Goal: Task Accomplishment & Management: Complete application form

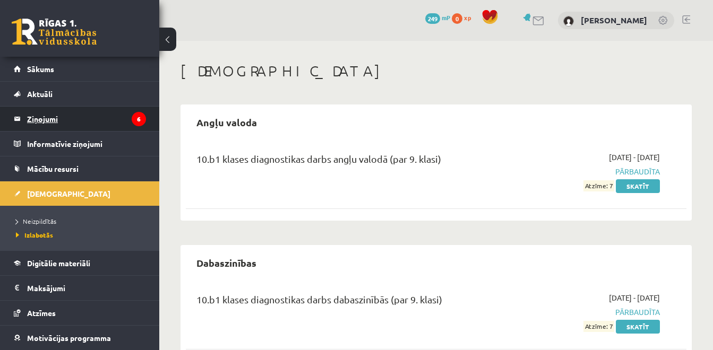
click at [70, 124] on legend "Ziņojumi 6" at bounding box center [86, 119] width 119 height 24
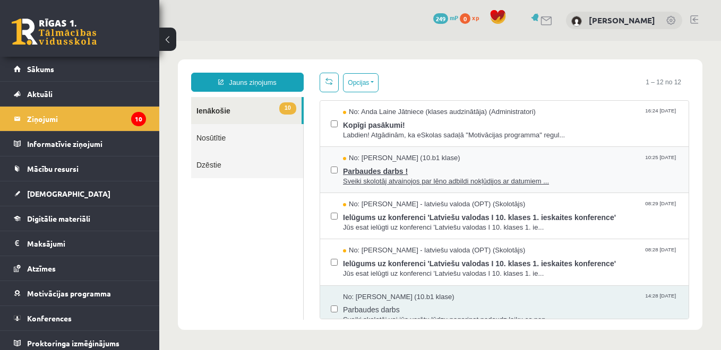
click at [455, 175] on span "Parbaudes darbs !" at bounding box center [510, 169] width 335 height 13
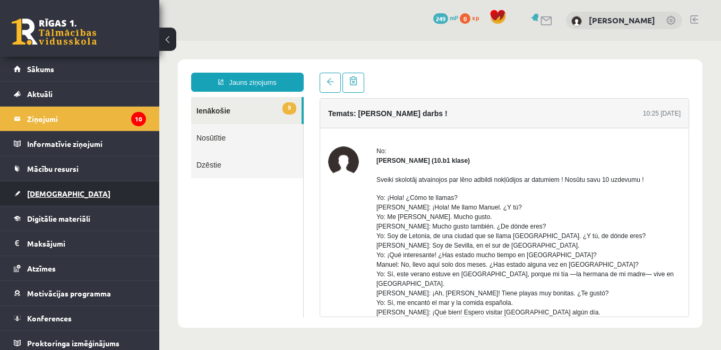
click at [58, 193] on span "[DEMOGRAPHIC_DATA]" at bounding box center [68, 194] width 83 height 10
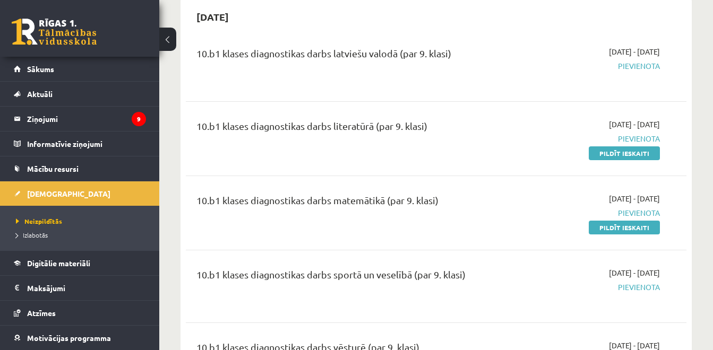
scroll to position [106, 0]
click at [601, 153] on link "Pildīt ieskaiti" at bounding box center [624, 153] width 71 height 14
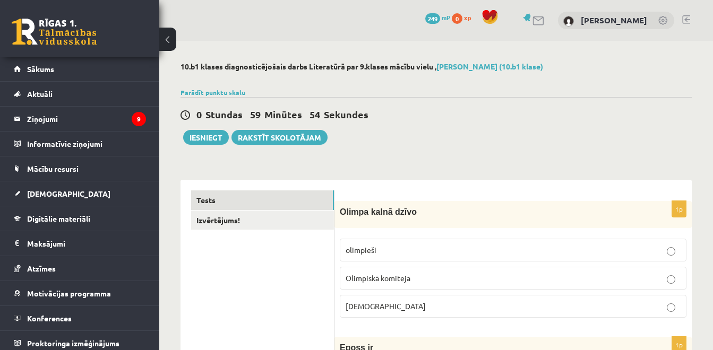
scroll to position [15, 0]
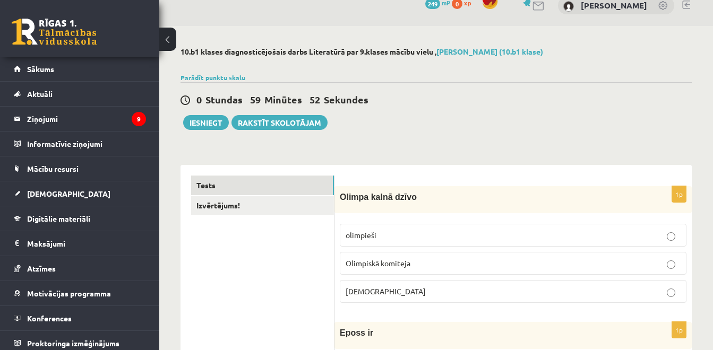
click at [452, 230] on p "olimpieši" at bounding box center [513, 235] width 335 height 11
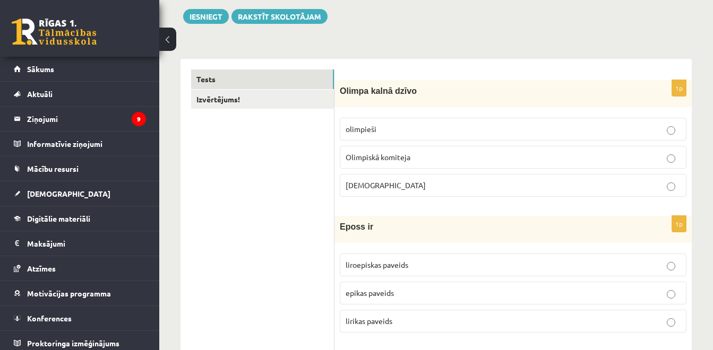
scroll to position [142, 0]
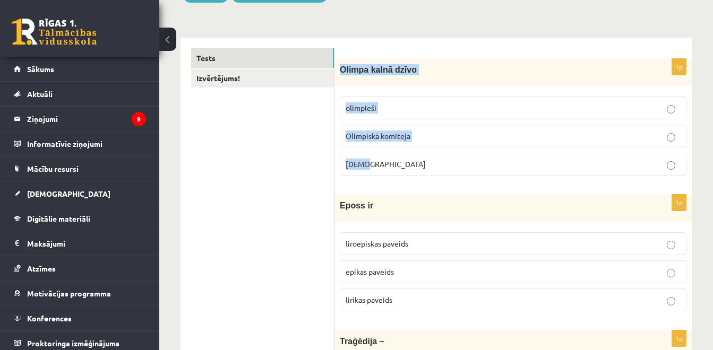
drag, startPoint x: 402, startPoint y: 162, endPoint x: 339, endPoint y: 73, distance: 108.9
click at [339, 73] on div "1p Olimpa kalnā dzīvo olimpieši Olimpiskā komiteja Dievi" at bounding box center [512, 121] width 357 height 125
copy div "Olimpa kalnā dzīvo olimpieši Olimpiskā komiteja Dievi"
click at [386, 168] on p "Dievi" at bounding box center [513, 164] width 335 height 11
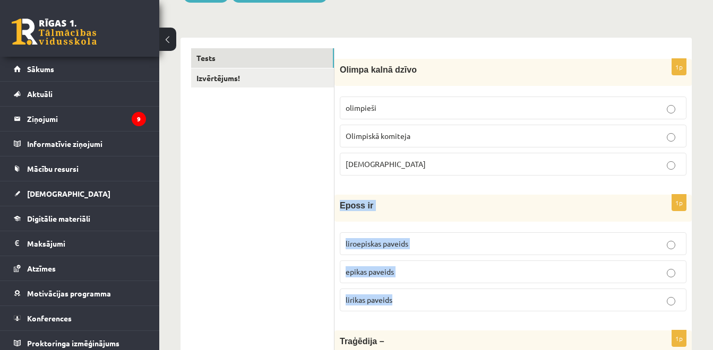
drag, startPoint x: 405, startPoint y: 302, endPoint x: 339, endPoint y: 214, distance: 109.6
click at [339, 214] on div "1p Eposs ir liroepiskas paveids epikas paveids lirikas paveids" at bounding box center [512, 257] width 357 height 125
copy div "Eposs ir liroepiskas paveids epikas paveids lirikas paveids"
click at [432, 276] on p "epikas paveids" at bounding box center [513, 271] width 335 height 11
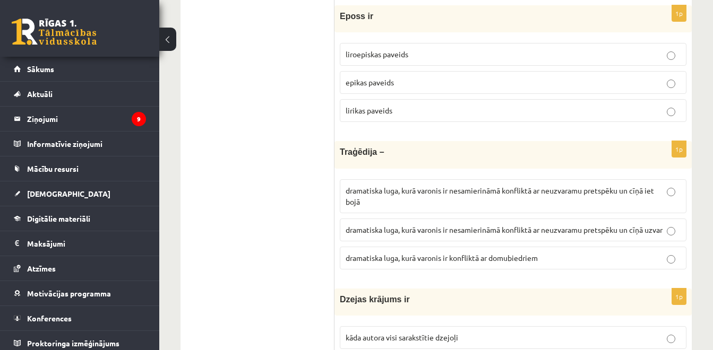
scroll to position [333, 0]
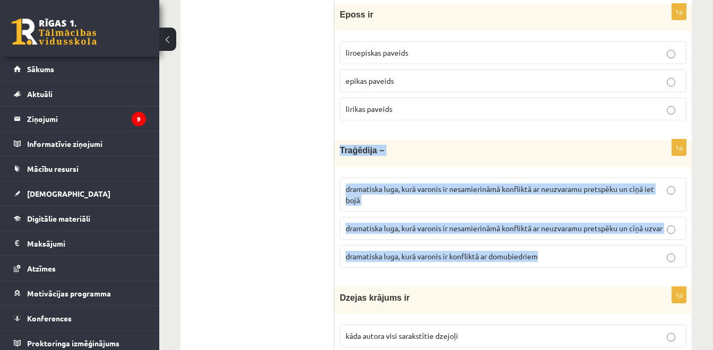
drag, startPoint x: 548, startPoint y: 271, endPoint x: 338, endPoint y: 156, distance: 239.7
click at [338, 156] on div "1p Traģēdija – dramatiska luga, kurā varonis ir nesamierināmā konfliktā ar neuz…" at bounding box center [512, 208] width 357 height 136
copy div "Traģēdija – dramatiska luga, kurā varonis ir nesamierināmā konfliktā ar neuzvar…"
click at [392, 231] on span "dramatiska luga, kurā varonis ir nesamierināmā konfliktā ar neuzvaramu pretspēk…" at bounding box center [504, 228] width 317 height 10
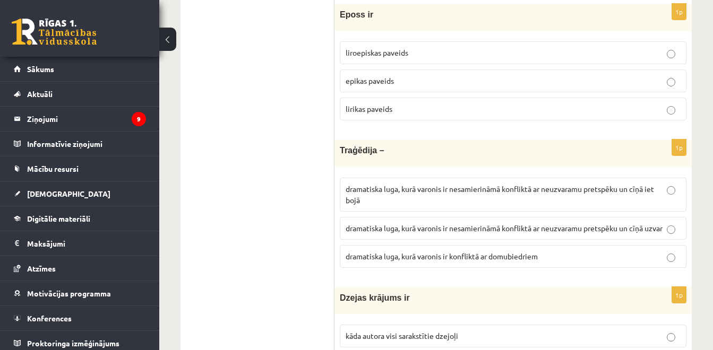
click at [412, 202] on p "dramatiska luga, kurā varonis ir nesamierināmā konfliktā ar neuzvaramu pretspēk…" at bounding box center [513, 195] width 335 height 22
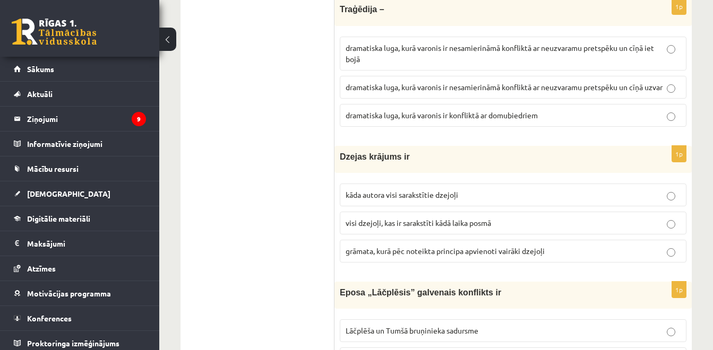
scroll to position [482, 0]
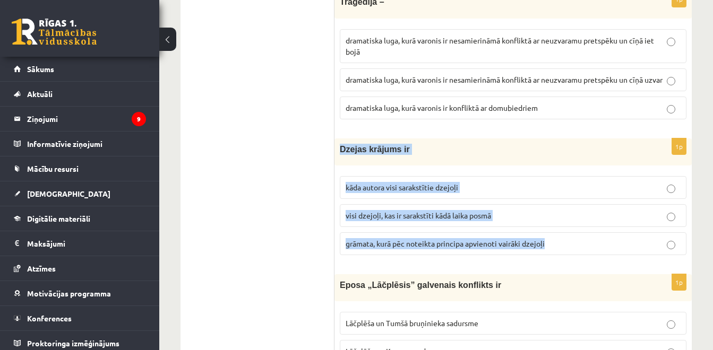
drag, startPoint x: 553, startPoint y: 260, endPoint x: 340, endPoint y: 166, distance: 233.0
click at [340, 166] on div "1p Dzejas krājums ir kāda autora visi sarakstītie dzejoļi visi dzejoļi, kas ir …" at bounding box center [512, 201] width 357 height 125
copy div "Dzejas krājums ir kāda autora visi sarakstītie dzejoļi visi dzejoļi, kas ir sar…"
click at [406, 249] on p "grāmata, kurā pēc noteikta principa apvienoti vairāki dzejoļi" at bounding box center [513, 243] width 335 height 11
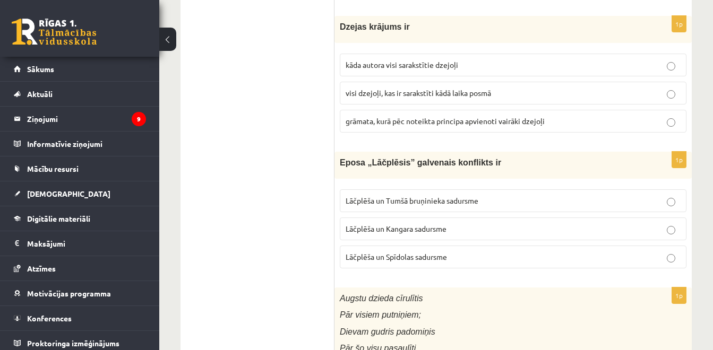
scroll to position [609, 0]
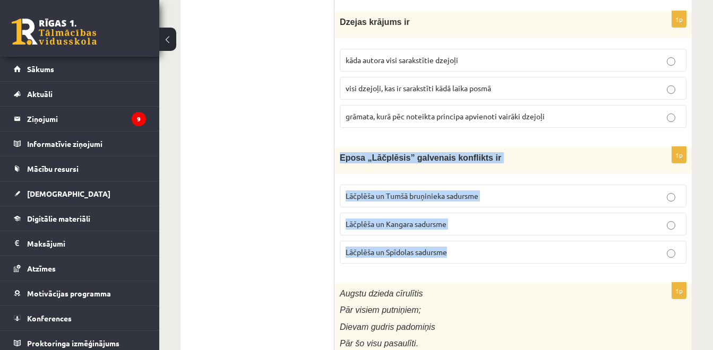
drag, startPoint x: 447, startPoint y: 268, endPoint x: 334, endPoint y: 180, distance: 142.3
click at [334, 180] on div "1p Eposa „Lāčplēsis” galvenais konflikts ir Lāčplēša un Tumšā bruņinieka sadurs…" at bounding box center [512, 209] width 357 height 125
copy div "Eposa „Lāčplēsis” galvenais konflikts ir Lāčplēša un Tumšā bruņinieka sadursme …"
click at [382, 202] on p "Lāčplēša un Tumšā bruņinieka sadursme" at bounding box center [513, 196] width 335 height 11
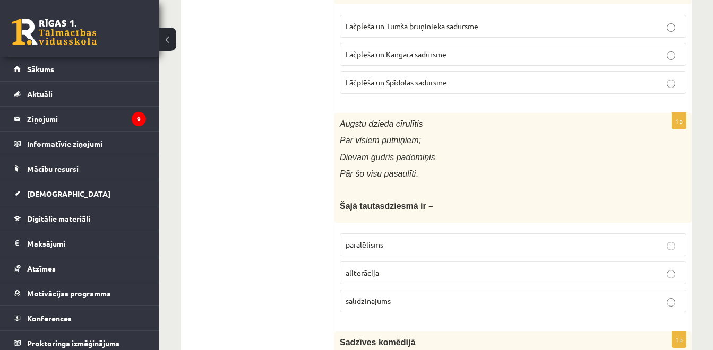
scroll to position [801, 0]
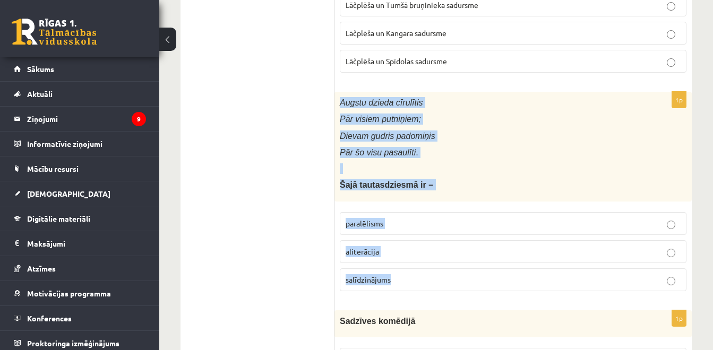
drag, startPoint x: 409, startPoint y: 294, endPoint x: 336, endPoint y: 113, distance: 195.8
click at [336, 113] on div "1p Augstu dzieda cīrulītis Pār visiem putniņiem; Dievam gudris padomiņis Pār šo…" at bounding box center [512, 196] width 357 height 208
copy div "Augstu dzieda cīrulītis Pār visiem putniņiem; Dievam gudris padomiņis Pār šo vi…"
click at [375, 228] on span "paralēlisms" at bounding box center [365, 224] width 38 height 10
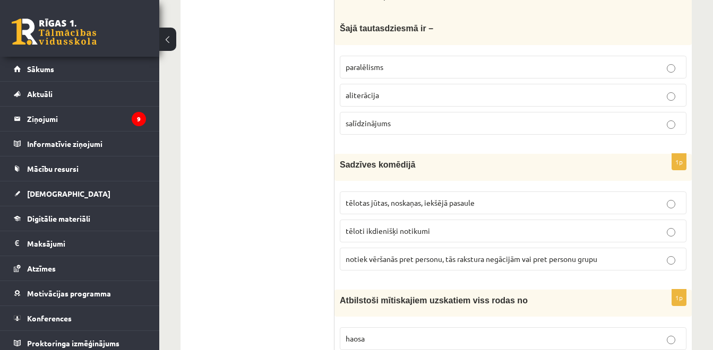
scroll to position [970, 0]
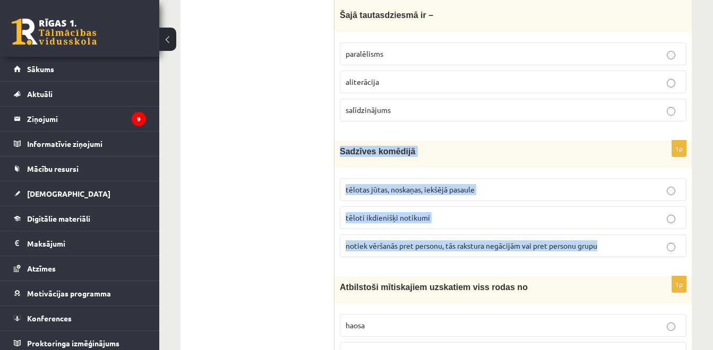
drag, startPoint x: 596, startPoint y: 262, endPoint x: 340, endPoint y: 172, distance: 271.8
click at [340, 172] on div "1p Sadzīves komēdijā tēlotas jūtas, noskaņas, iekšējā pasaule tēloti ikdienišķi…" at bounding box center [512, 203] width 357 height 125
copy div "Sadzīves komēdijā tēlotas jūtas, noskaņas, iekšējā pasaule tēloti ikdienišķi no…"
click at [387, 222] on span "tēloti ikdienišķi notikumi" at bounding box center [388, 218] width 84 height 10
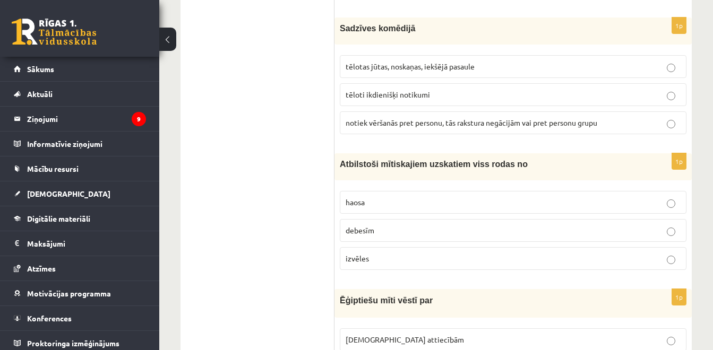
scroll to position [1098, 0]
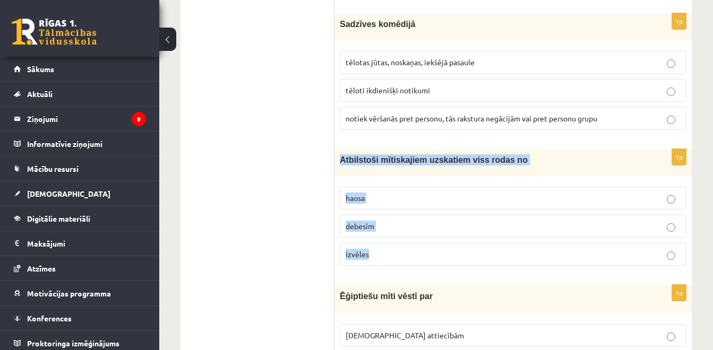
drag, startPoint x: 378, startPoint y: 268, endPoint x: 335, endPoint y: 180, distance: 97.6
click at [335, 180] on div "1p Atbilstoši mītiskajiem uzskatiem viss rodas no haosa debesīm izvēles" at bounding box center [512, 211] width 357 height 125
copy div "Atbilstoši mītiskajiem uzskatiem viss rodas no haosa debesīm izvēles"
click at [383, 204] on p "haosa" at bounding box center [513, 198] width 335 height 11
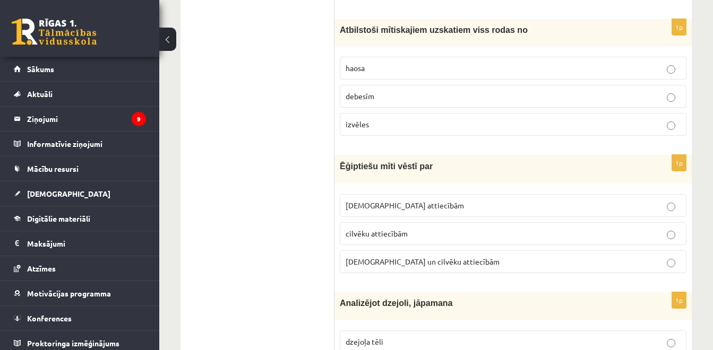
scroll to position [1246, 0]
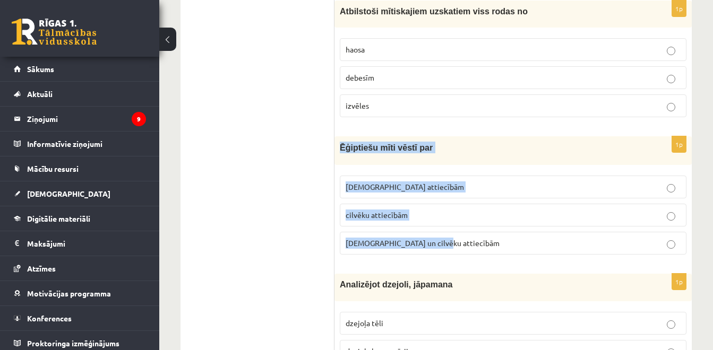
drag, startPoint x: 446, startPoint y: 250, endPoint x: 339, endPoint y: 160, distance: 139.8
click at [339, 160] on div "1p Ēģiptiešu mīti vēstī par Dievu attiecībām cilvēku attiecībām Dievu un cilvēk…" at bounding box center [512, 199] width 357 height 127
copy div "Ēģiptiešu mīti vēstī par Dievu attiecībām cilvēku attiecībām Dievu un cilvēku a…"
click at [385, 255] on label "Dievu un cilvēku attiecībām" at bounding box center [513, 243] width 347 height 23
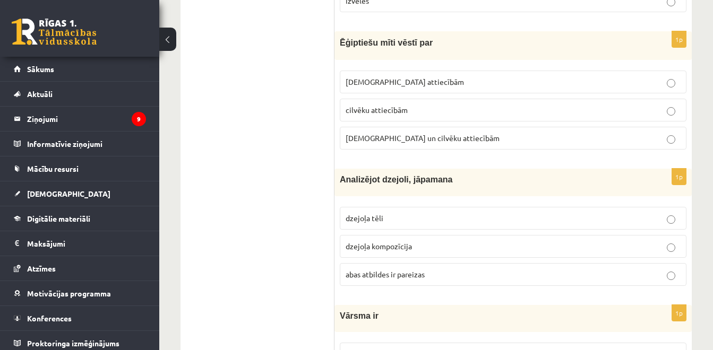
scroll to position [1353, 0]
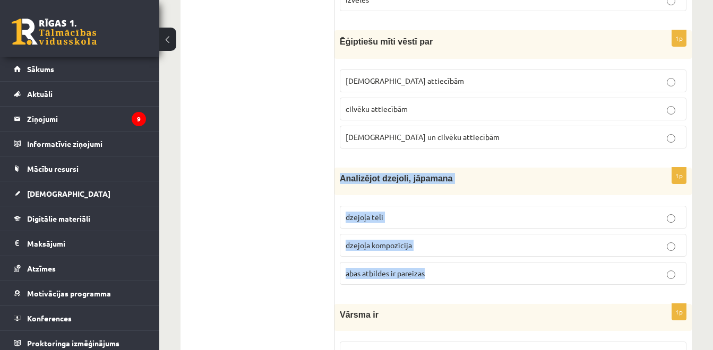
drag, startPoint x: 429, startPoint y: 289, endPoint x: 336, endPoint y: 201, distance: 128.4
click at [336, 201] on div "1p Analizējot dzejoli, jāpamana dzejoļa tēli dzejoļa kompozīcija abas atbildes …" at bounding box center [512, 230] width 357 height 125
copy div "Analizējot dzejoli, jāpamana dzejoļa tēli dzejoļa kompozīcija abas atbildes ir …"
click at [366, 278] on span "abas atbildes ir pareizas" at bounding box center [385, 274] width 79 height 10
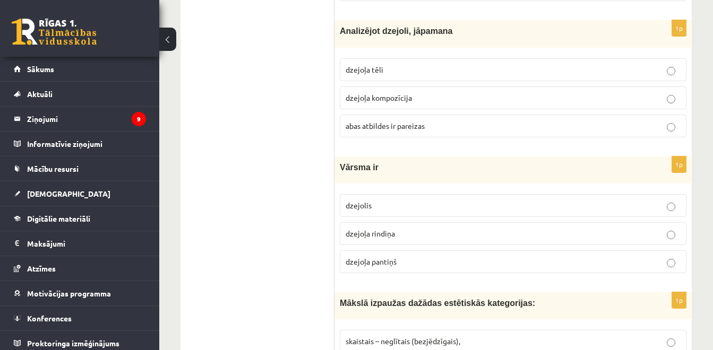
scroll to position [1501, 0]
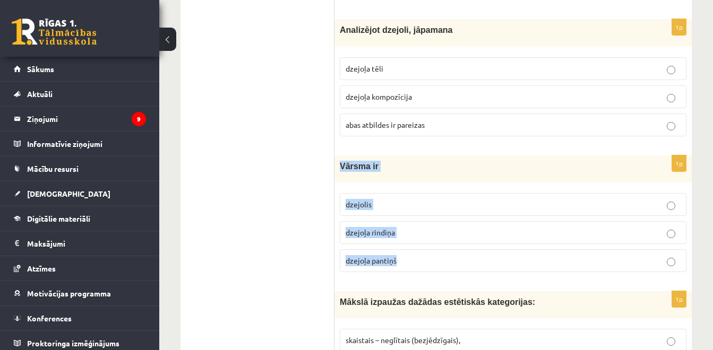
drag, startPoint x: 406, startPoint y: 273, endPoint x: 339, endPoint y: 190, distance: 106.9
click at [339, 190] on div "1p Vārsma ir dzejolis dzejoļa rindiņa dzejoļa pantiņš" at bounding box center [512, 218] width 357 height 125
click at [390, 265] on span "dzejoļa pantiņš" at bounding box center [371, 261] width 51 height 10
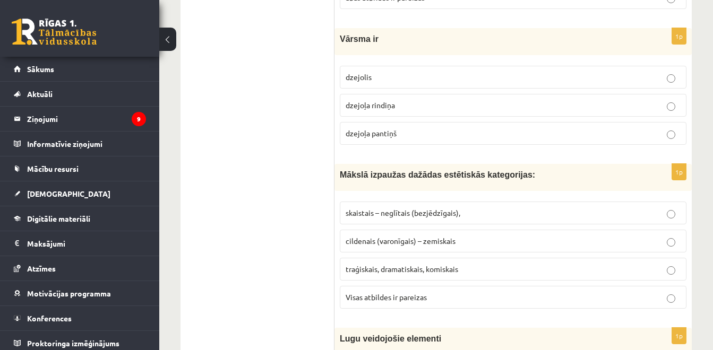
scroll to position [1650, 0]
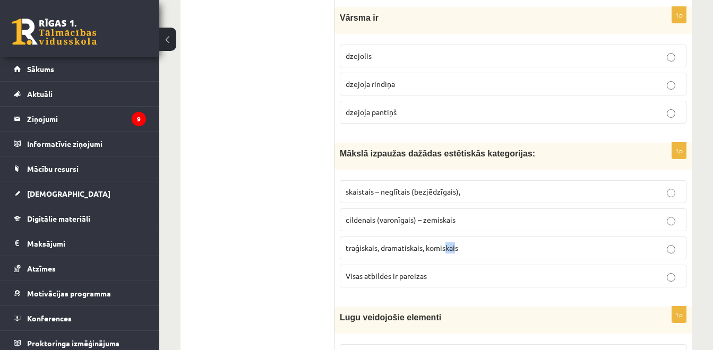
drag, startPoint x: 456, startPoint y: 265, endPoint x: 449, endPoint y: 269, distance: 8.3
click at [449, 260] on label "traģiskais, dramatiskais, komiskais" at bounding box center [513, 248] width 347 height 23
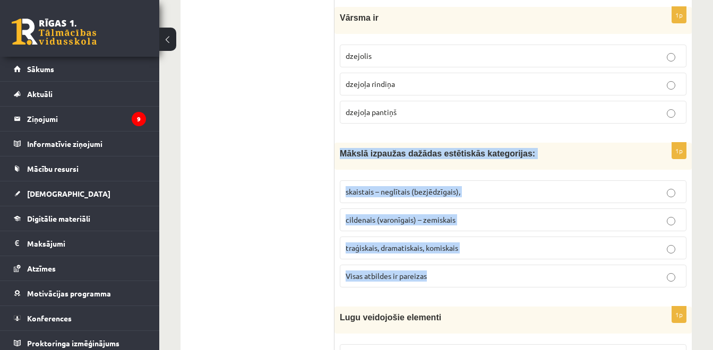
drag, startPoint x: 449, startPoint y: 269, endPoint x: 340, endPoint y: 163, distance: 151.7
click at [340, 163] on div "1p Mākslā izpaužas dažādas estētiskās kategorijas: skaistais – neglītais (bezjē…" at bounding box center [512, 219] width 357 height 153
drag, startPoint x: 340, startPoint y: 163, endPoint x: 320, endPoint y: 174, distance: 23.0
click at [340, 158] on span "Mākslā izpaužas dažādas estētiskās kategorijas:" at bounding box center [437, 153] width 195 height 9
drag, startPoint x: 435, startPoint y: 290, endPoint x: 335, endPoint y: 169, distance: 156.9
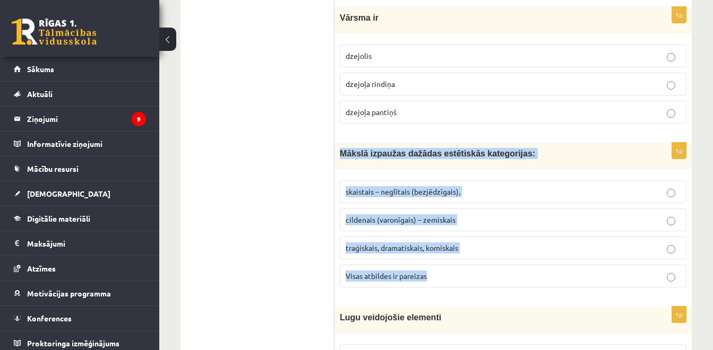
click at [335, 169] on div "1p Mākslā izpaužas dažādas estētiskās kategorijas: skaistais – neglītais (bezjē…" at bounding box center [512, 219] width 357 height 153
click at [359, 288] on label "Visas atbildes ir pareizas" at bounding box center [513, 276] width 347 height 23
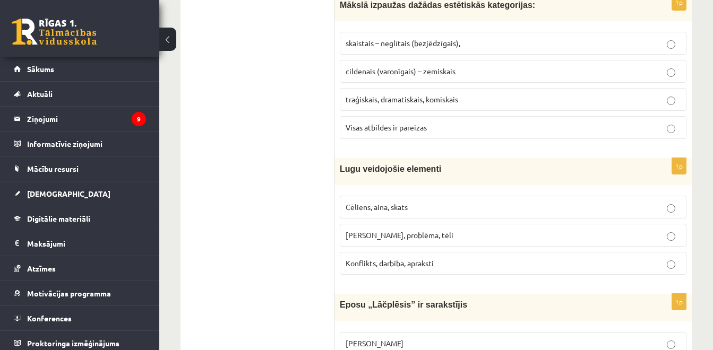
scroll to position [1820, 0]
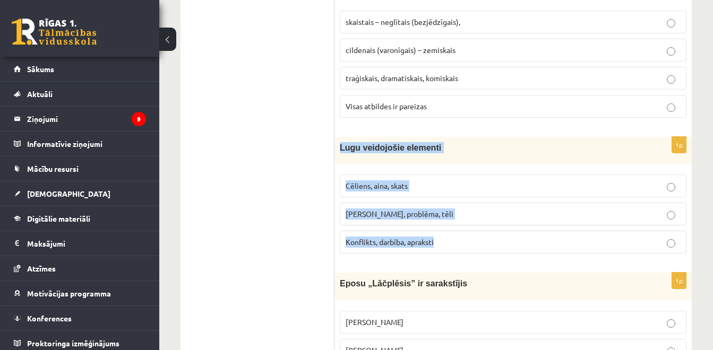
drag, startPoint x: 439, startPoint y: 255, endPoint x: 340, endPoint y: 170, distance: 130.3
click at [340, 170] on div "1p Lugu veidojošie elementi Cēliens, aina, skats Motīvs, problēma, tēli Konflik…" at bounding box center [512, 199] width 357 height 125
click at [363, 191] on span "Cēliens, aina, skats" at bounding box center [377, 186] width 62 height 10
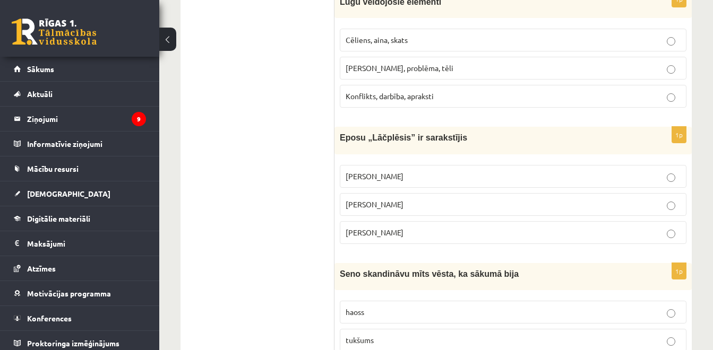
scroll to position [1968, 0]
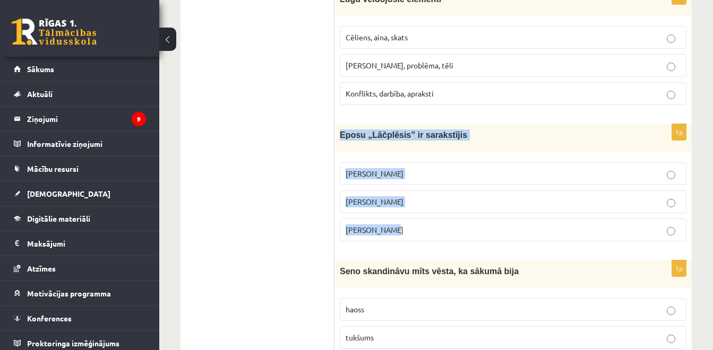
drag, startPoint x: 410, startPoint y: 246, endPoint x: 338, endPoint y: 156, distance: 115.9
click at [338, 156] on div "1p Eposu „Lāčplēsis” ir sarakstījis Andrievs Pumpurs Andrejs Pumpurs Arni Pumpu…" at bounding box center [512, 186] width 357 height 125
click at [389, 206] on span "Andrejs Pumpurs" at bounding box center [375, 202] width 58 height 10
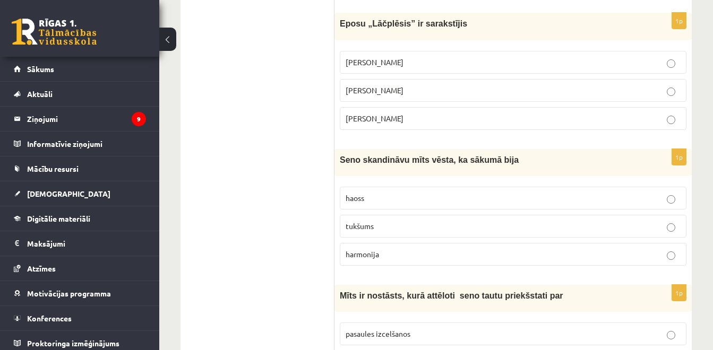
scroll to position [2096, 0]
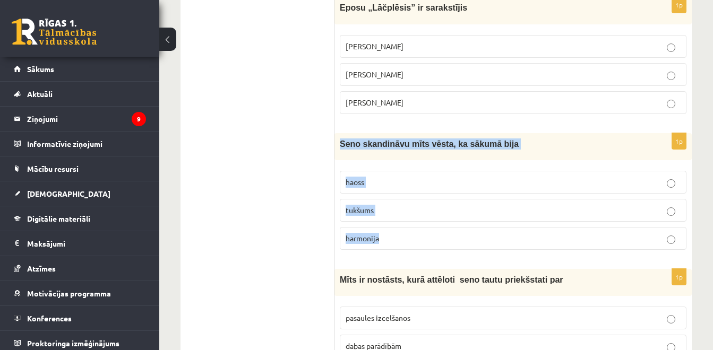
drag, startPoint x: 383, startPoint y: 248, endPoint x: 335, endPoint y: 159, distance: 101.6
click at [335, 159] on div "1p Seno skandināvu mīts vēsta, ka sākumā bija haoss tukšums harmonija" at bounding box center [512, 195] width 357 height 125
click at [371, 188] on p "haoss" at bounding box center [513, 182] width 335 height 11
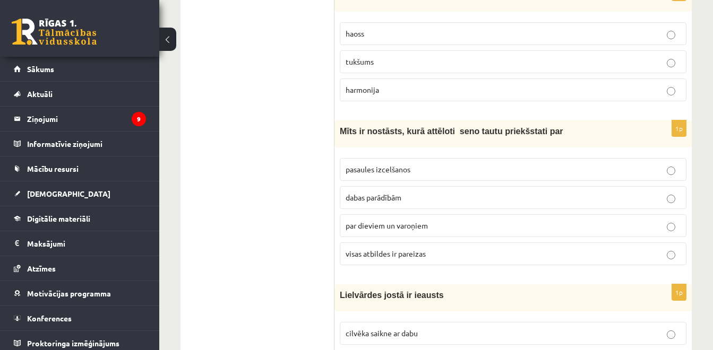
scroll to position [2251, 0]
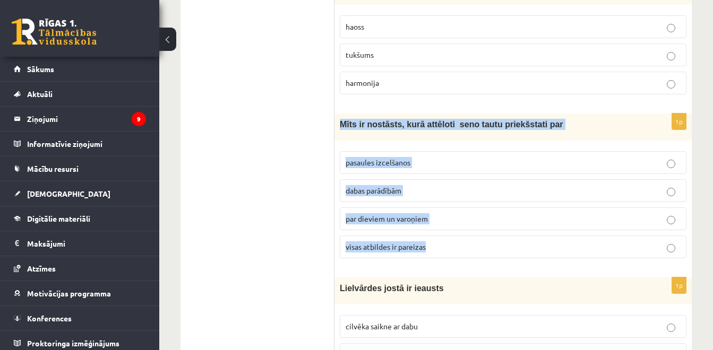
drag, startPoint x: 437, startPoint y: 262, endPoint x: 336, endPoint y: 142, distance: 157.1
click at [336, 142] on div "1p Mīts ir nostāsts, kurā attēloti seno tautu priekšstati par pasaules izcelšan…" at bounding box center [512, 190] width 357 height 153
click at [426, 252] on span "visas atbildes ir pareizas" at bounding box center [386, 247] width 80 height 10
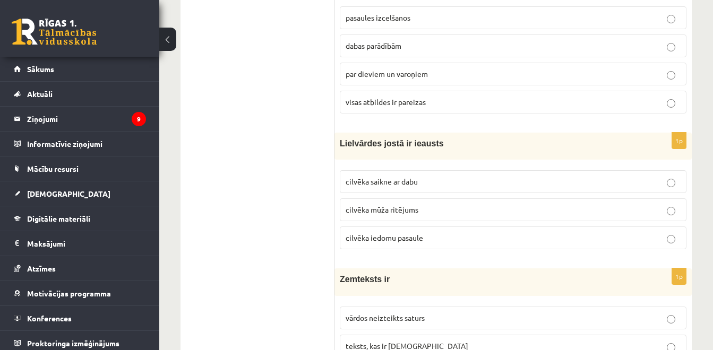
scroll to position [2400, 0]
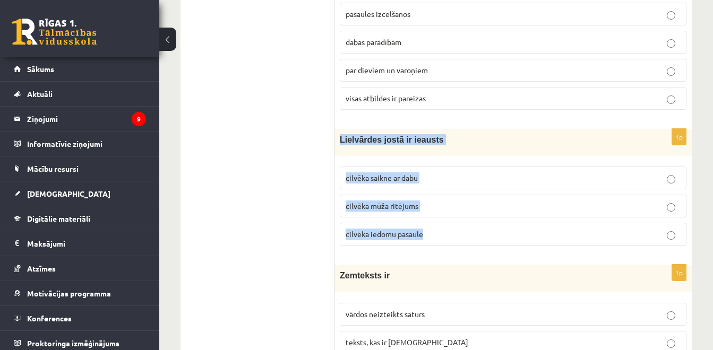
drag, startPoint x: 426, startPoint y: 246, endPoint x: 340, endPoint y: 161, distance: 120.9
click at [340, 161] on div "1p Lielvārdes jostā ir ieausts cilvēka saikne ar dabu cilvēka mūža ritējums cil…" at bounding box center [512, 191] width 357 height 125
click at [376, 211] on span "cilvēka mūža ritējums" at bounding box center [382, 206] width 73 height 10
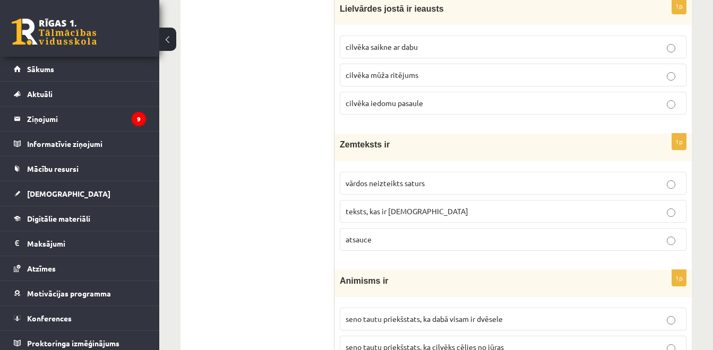
scroll to position [2549, 0]
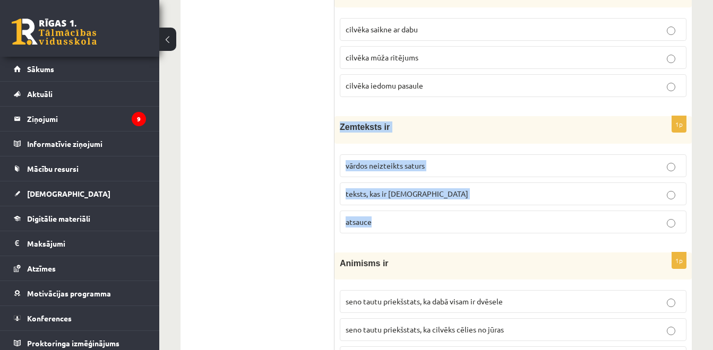
drag, startPoint x: 375, startPoint y: 235, endPoint x: 338, endPoint y: 145, distance: 97.1
click at [338, 145] on div "1p Zemteksts ir vārdos neizteikts saturs teksts, kas ir iekavās atsauce" at bounding box center [512, 178] width 357 height 125
click at [391, 171] on p "vārdos neizteikts saturs" at bounding box center [513, 165] width 335 height 11
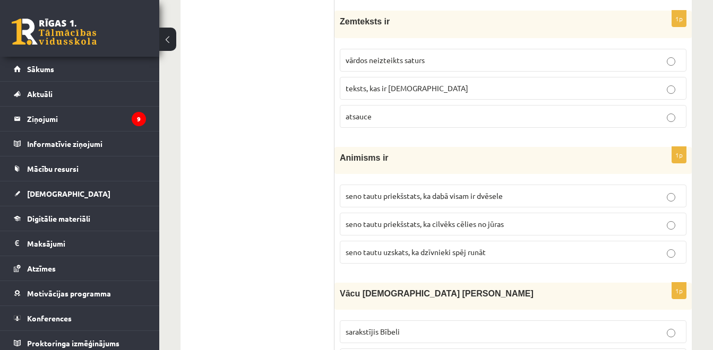
scroll to position [2655, 0]
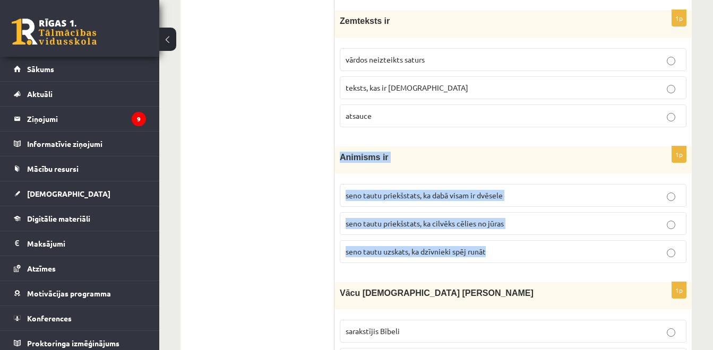
drag, startPoint x: 493, startPoint y: 257, endPoint x: 339, endPoint y: 165, distance: 179.5
click at [339, 165] on div "1p Animisms ir seno tautu priekšstats, ka dabā visam ir dvēsele seno tautu prie…" at bounding box center [512, 209] width 357 height 125
click at [461, 200] on span "seno tautu priekšstats, ka dabā visam ir dvēsele" at bounding box center [424, 196] width 157 height 10
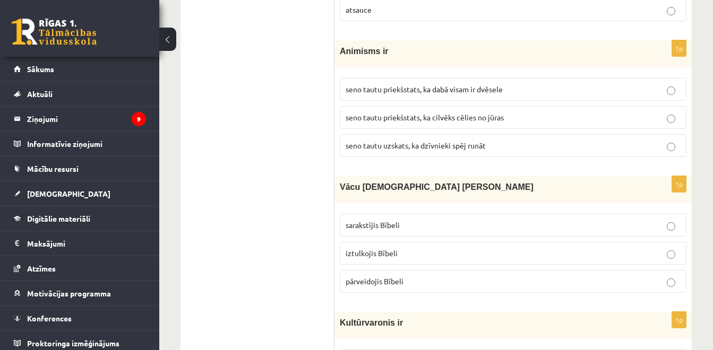
scroll to position [2782, 0]
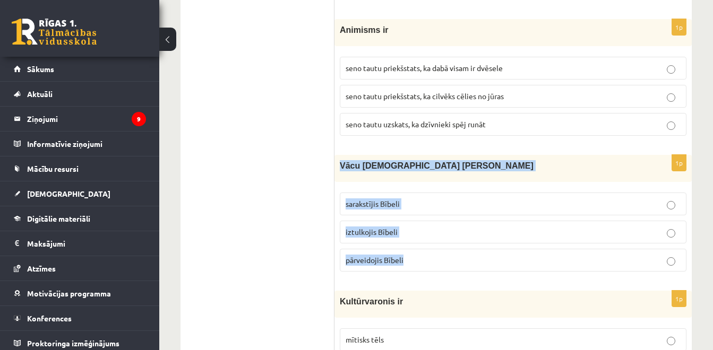
drag, startPoint x: 406, startPoint y: 272, endPoint x: 335, endPoint y: 185, distance: 112.5
click at [335, 185] on div "1p Vācu mācītājs Ernsts Gliks sarakstījis Bībeli iztulkojis Bībeli pārveidojis …" at bounding box center [512, 217] width 357 height 125
click at [405, 238] on p "iztulkojis Bībeli" at bounding box center [513, 232] width 335 height 11
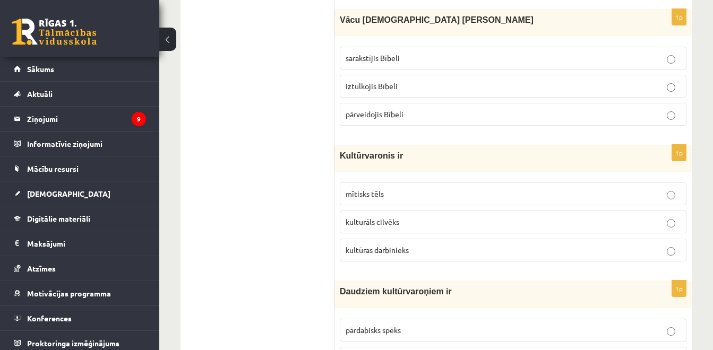
scroll to position [2931, 0]
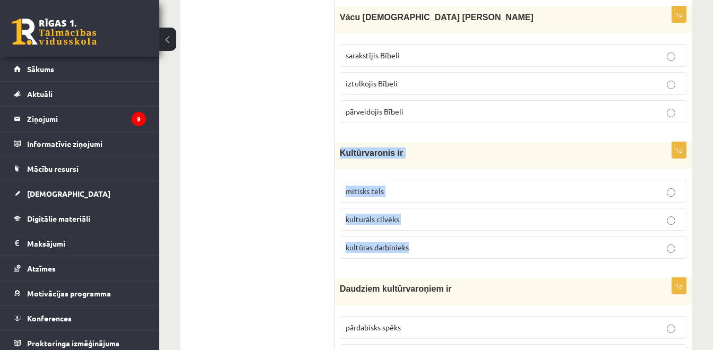
drag, startPoint x: 416, startPoint y: 261, endPoint x: 337, endPoint y: 175, distance: 117.2
click at [337, 175] on div "1p Kultūrvaronis ir mītisks tēls kulturāls cilvēks kultūras darbinieks" at bounding box center [512, 204] width 357 height 125
click at [391, 197] on p "mītisks tēls" at bounding box center [513, 191] width 335 height 11
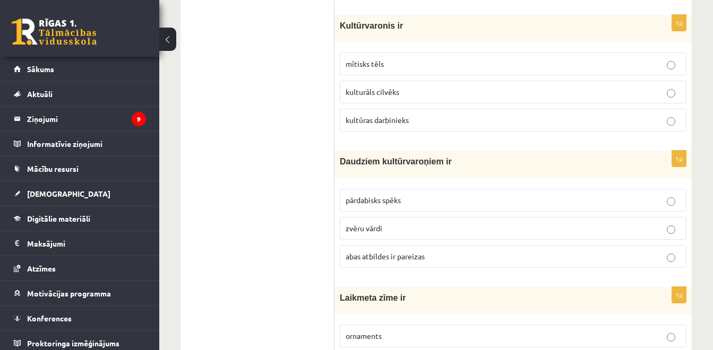
scroll to position [3079, 0]
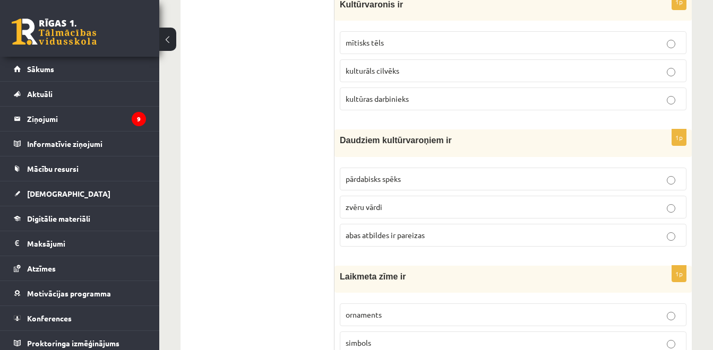
drag, startPoint x: 435, startPoint y: 251, endPoint x: 334, endPoint y: 162, distance: 134.3
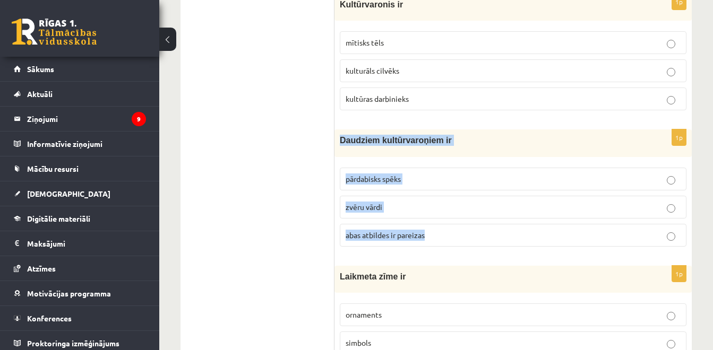
drag, startPoint x: 429, startPoint y: 249, endPoint x: 335, endPoint y: 161, distance: 128.8
click at [335, 161] on div "1p Daudziem kultūrvaroņiem ir pārdabisks spēks zvēru vārdi abas atbildes ir par…" at bounding box center [512, 192] width 357 height 125
click at [359, 184] on span "pārdabisks spēks" at bounding box center [373, 179] width 55 height 10
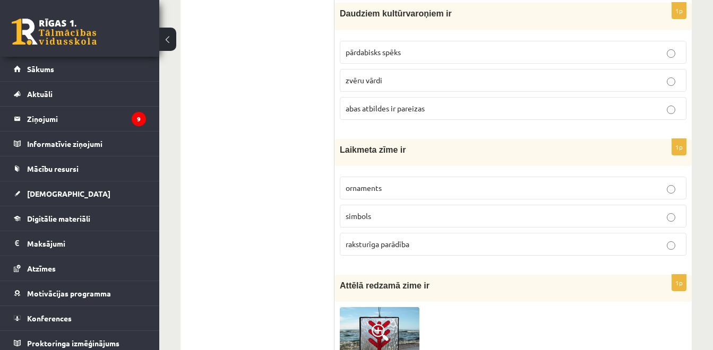
scroll to position [3207, 0]
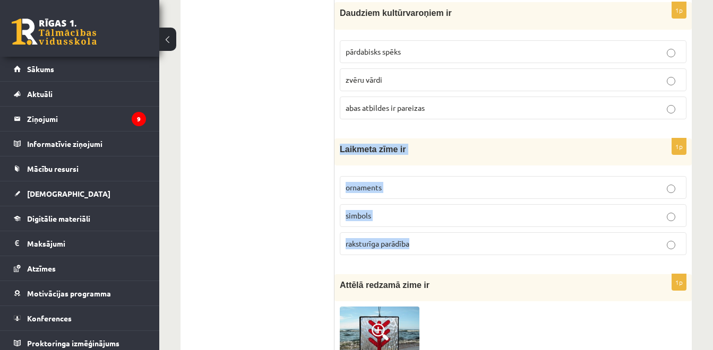
drag, startPoint x: 422, startPoint y: 253, endPoint x: 340, endPoint y: 168, distance: 118.3
click at [340, 168] on div "1p Laikmeta zīme ir ornaments simbols raksturīga parādība" at bounding box center [512, 201] width 357 height 125
click at [382, 255] on label "raksturīga parādība" at bounding box center [513, 244] width 347 height 23
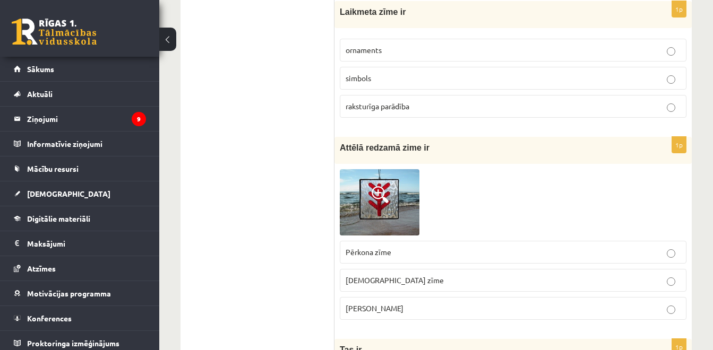
scroll to position [3355, 0]
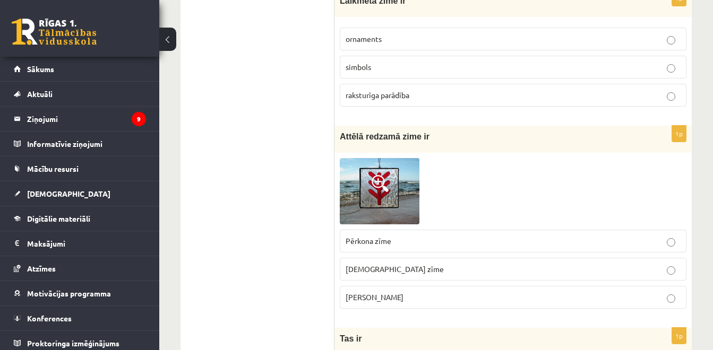
click at [382, 214] on img at bounding box center [380, 191] width 80 height 66
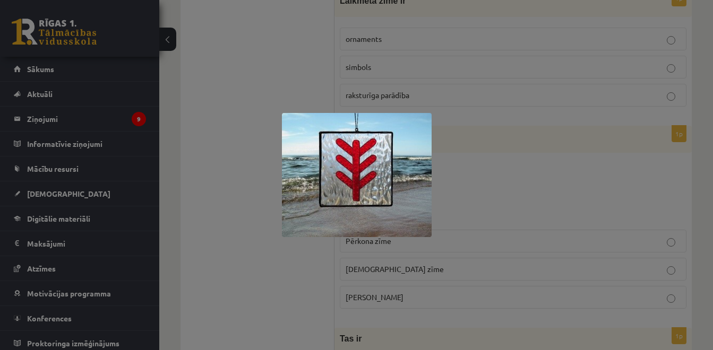
click at [492, 208] on div at bounding box center [356, 175] width 713 height 350
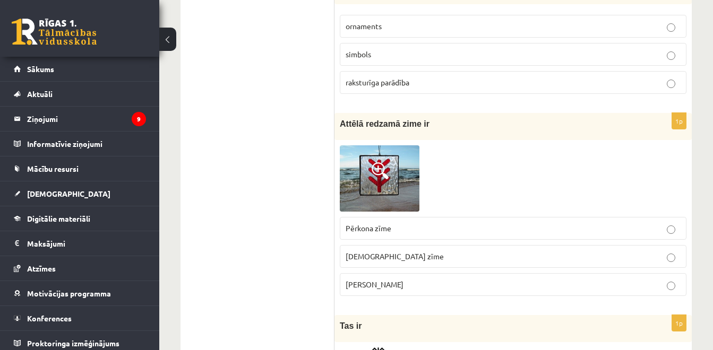
scroll to position [3375, 0]
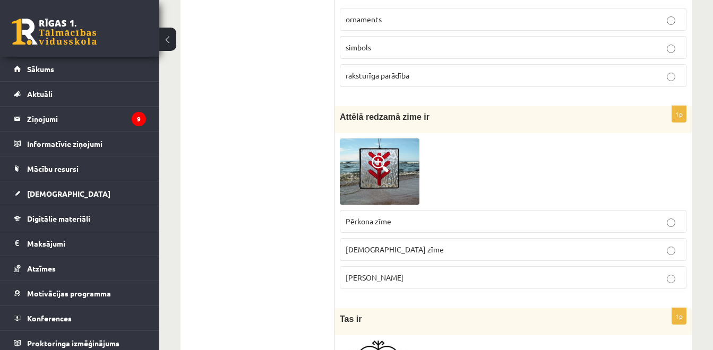
click at [393, 283] on p "Laimas slotiņa" at bounding box center [513, 277] width 335 height 11
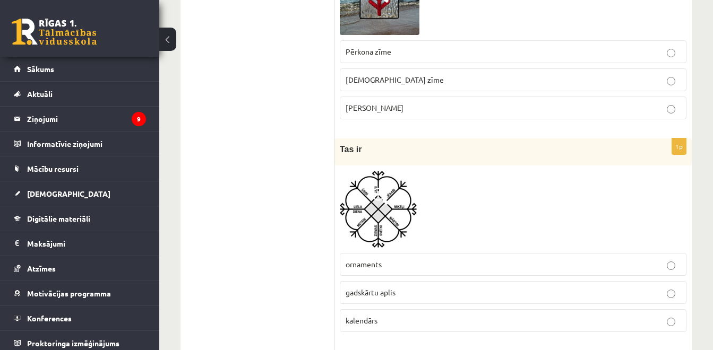
scroll to position [3566, 0]
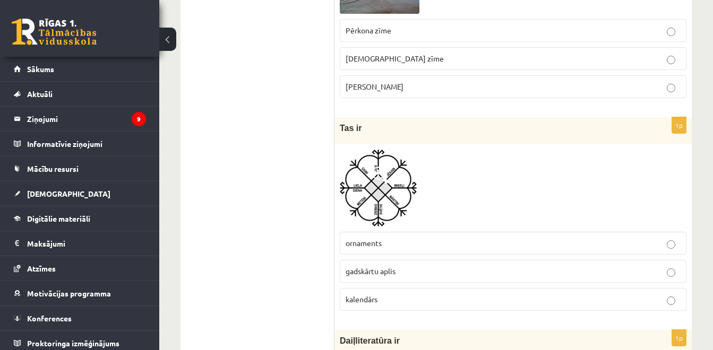
click at [368, 205] on img at bounding box center [378, 188] width 77 height 77
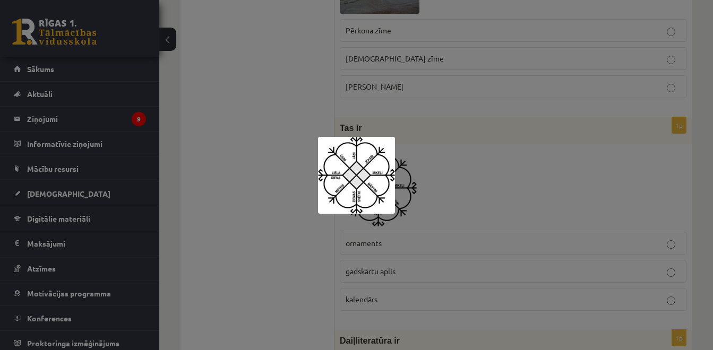
click at [244, 163] on div at bounding box center [356, 175] width 713 height 350
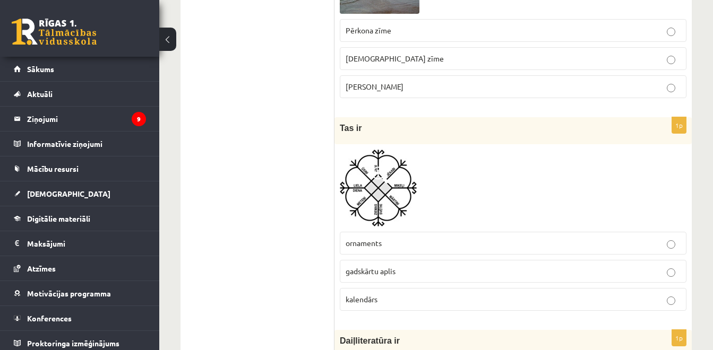
click at [431, 277] on p "gadskārtu aplis" at bounding box center [513, 271] width 335 height 11
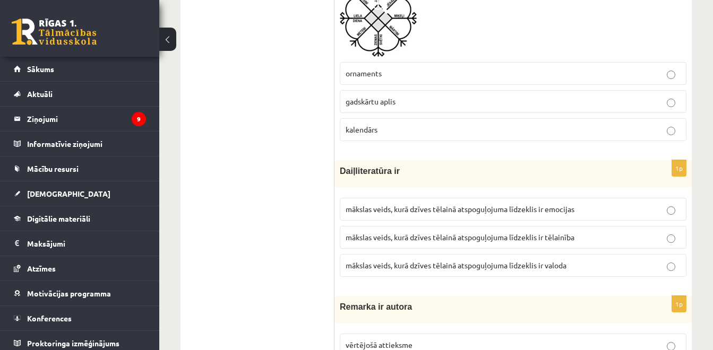
scroll to position [3763, 0]
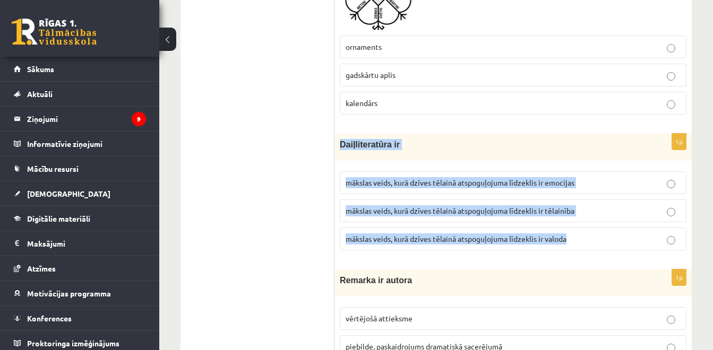
drag, startPoint x: 577, startPoint y: 242, endPoint x: 340, endPoint y: 163, distance: 249.6
click at [340, 163] on div "1p Daiļliteratūra ir mākslas veids, kurā dzīves tēlainā atspoguļojuma līdzeklis…" at bounding box center [512, 196] width 357 height 125
click at [402, 244] on span "mākslas veids, kurā dzīves tēlainā atspoguļojuma līdzeklis ir valoda" at bounding box center [456, 239] width 221 height 10
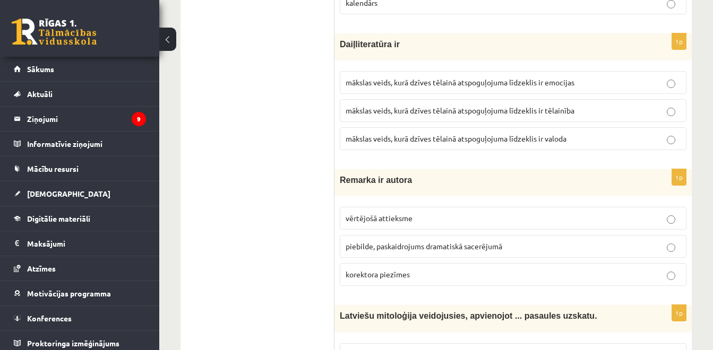
scroll to position [3869, 0]
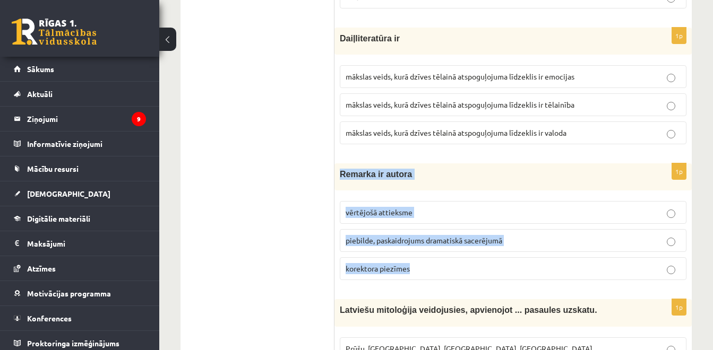
drag, startPoint x: 411, startPoint y: 278, endPoint x: 339, endPoint y: 196, distance: 109.1
click at [339, 196] on div "1p Remarka ir autora vērtējošā attieksme piebilde, paskaidrojums dramatiskā sac…" at bounding box center [512, 225] width 357 height 125
click at [469, 245] on span "piebilde, paskaidrojums dramatiskā sacerējumā" at bounding box center [424, 241] width 157 height 10
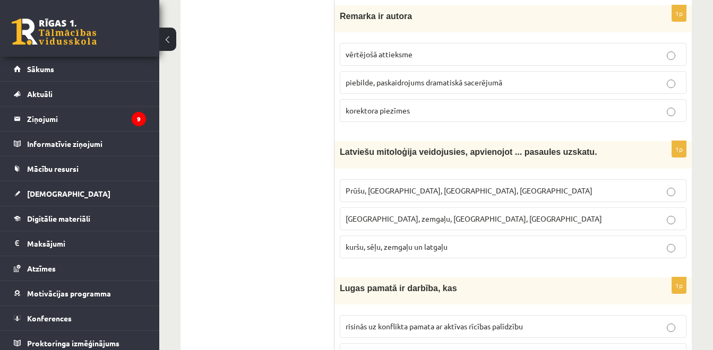
scroll to position [4039, 0]
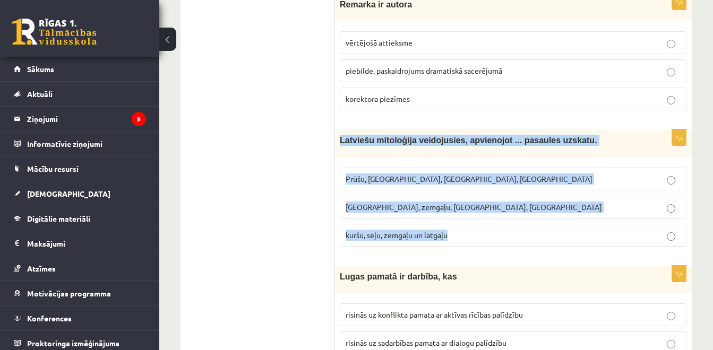
drag, startPoint x: 451, startPoint y: 246, endPoint x: 339, endPoint y: 160, distance: 142.0
click at [339, 160] on div "1p Latviešu mitoloģija veidojusies, apvienojot ... pasaules uzskatu. Prūšu, sēļ…" at bounding box center [512, 192] width 357 height 125
click at [454, 241] on p "kuršu, sēļu, zemgaļu un latgaļu" at bounding box center [513, 235] width 335 height 11
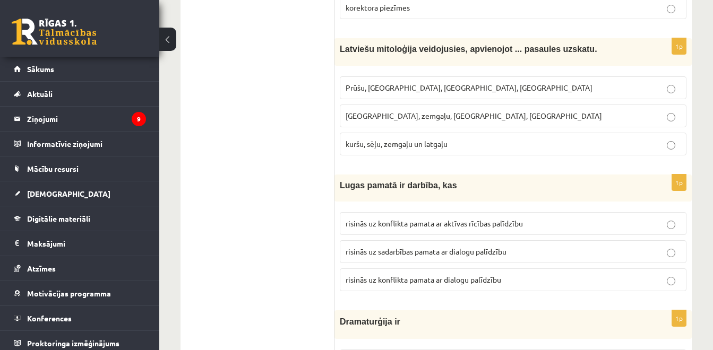
scroll to position [4145, 0]
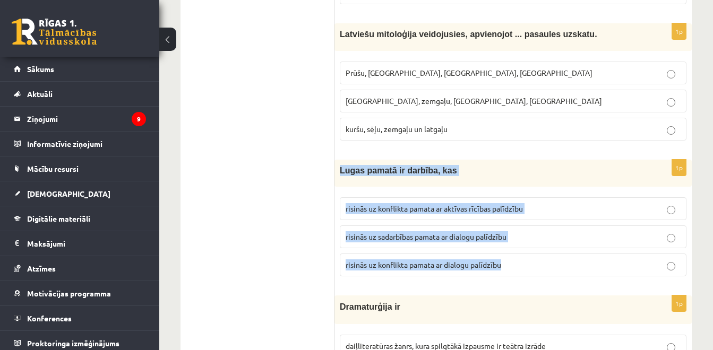
drag, startPoint x: 504, startPoint y: 274, endPoint x: 339, endPoint y: 182, distance: 189.9
click at [339, 182] on div "1p Lugas pamatā ir darbība, kas risinās uz konflikta pamata ar aktīvas rīcības …" at bounding box center [512, 222] width 357 height 125
click at [460, 213] on span "risinās uz konflikta pamata ar aktīvas rīcības palīdzību" at bounding box center [434, 209] width 177 height 10
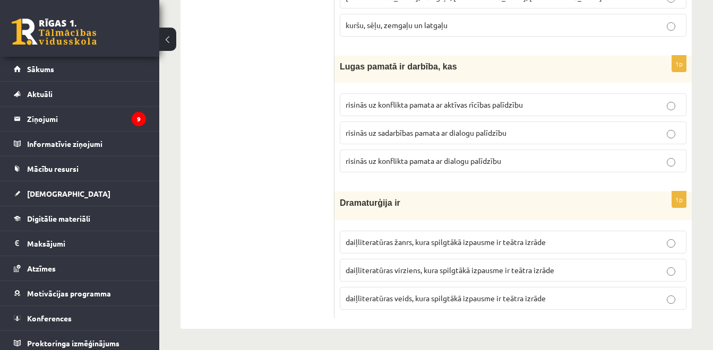
scroll to position [4261, 0]
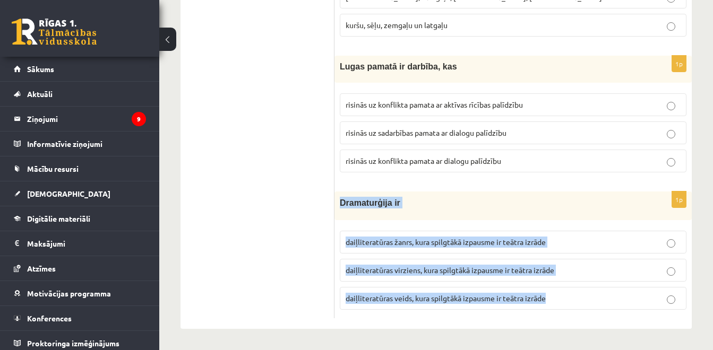
drag, startPoint x: 552, startPoint y: 302, endPoint x: 336, endPoint y: 205, distance: 236.4
click at [336, 205] on div "1p Dramaturģija ir daiļliteratūras žanrs, kura spilgtākā izpausme ir teātra izr…" at bounding box center [512, 255] width 357 height 127
click at [457, 305] on label "daiļliteratūras veids, kura spilgtākā izpausme ir teātra izrāde" at bounding box center [513, 298] width 347 height 23
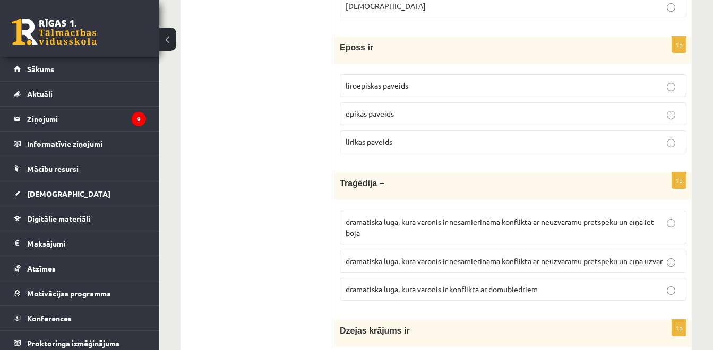
scroll to position [0, 0]
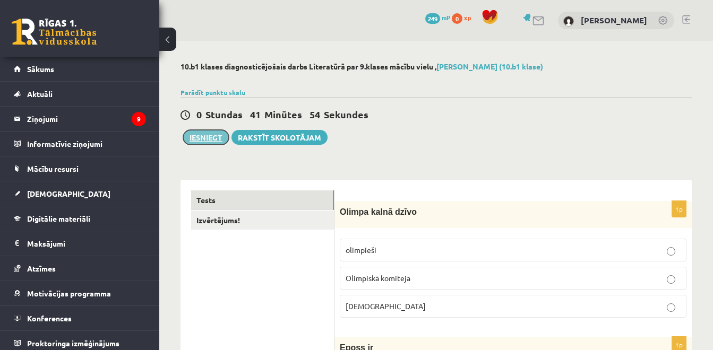
click at [203, 135] on button "Iesniegt" at bounding box center [206, 137] width 46 height 15
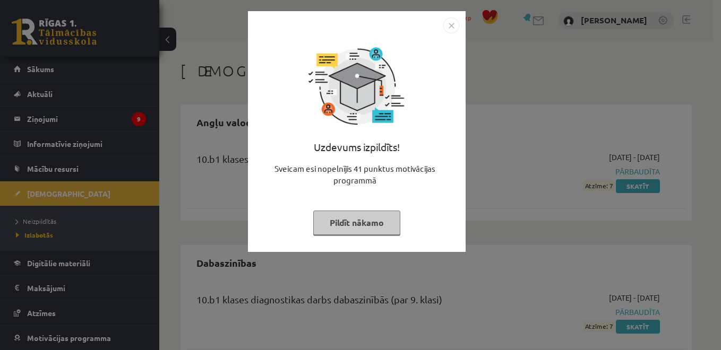
click at [452, 23] on img "Close" at bounding box center [451, 26] width 16 height 16
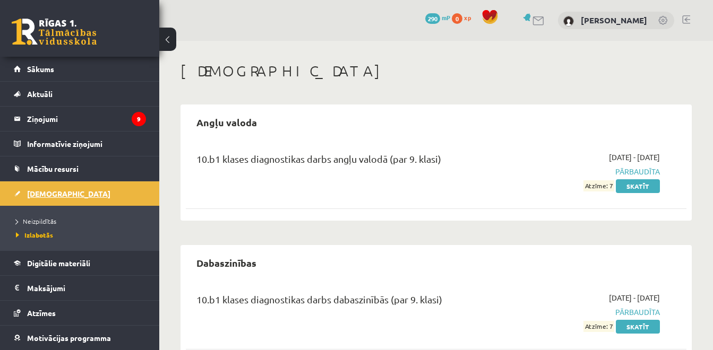
click at [71, 195] on link "[DEMOGRAPHIC_DATA]" at bounding box center [80, 194] width 132 height 24
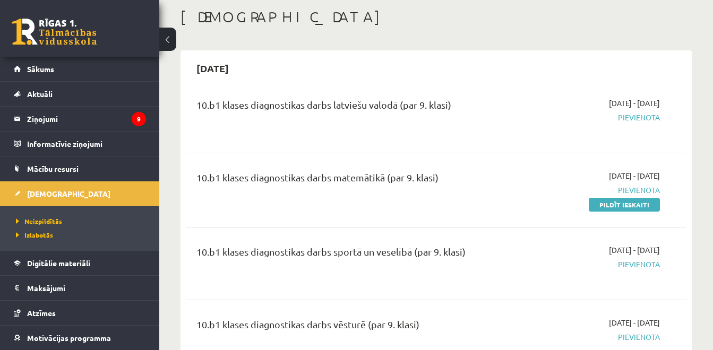
scroll to position [40, 0]
